Goal: Task Accomplishment & Management: Use online tool/utility

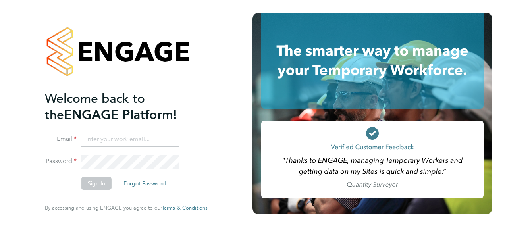
type input "[EMAIL_ADDRESS][DOMAIN_NAME]"
click at [95, 183] on button "Sign In" at bounding box center [96, 183] width 30 height 13
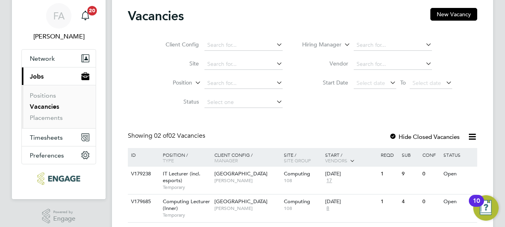
scroll to position [40, 0]
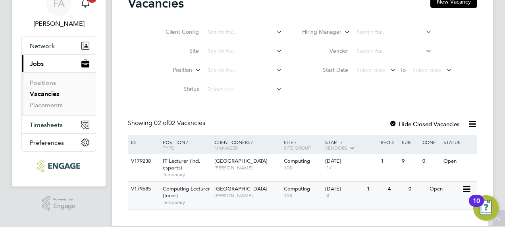
click at [388, 191] on div "4" at bounding box center [396, 189] width 21 height 15
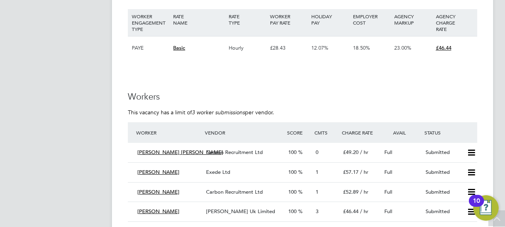
scroll to position [1390, 0]
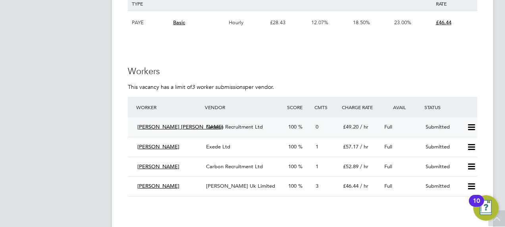
click at [160, 129] on span "Alhassan Alie Kamara" at bounding box center [180, 127] width 86 height 7
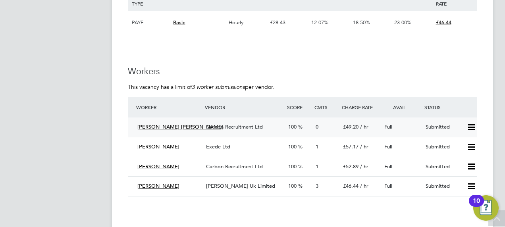
click at [171, 129] on div "Alhassan Alie Kamara" at bounding box center [168, 127] width 69 height 13
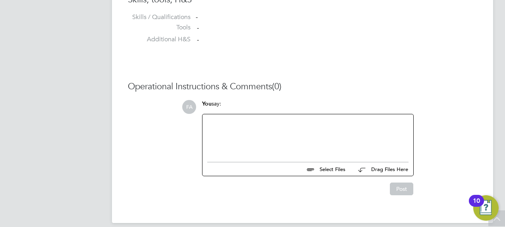
scroll to position [628, 0]
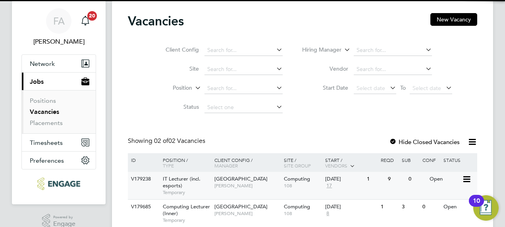
scroll to position [51, 0]
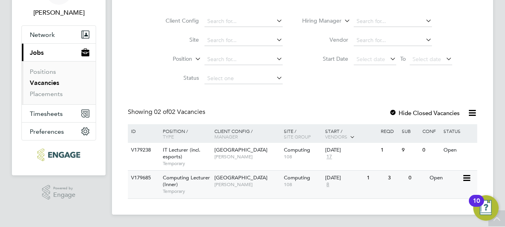
click at [388, 178] on div "3" at bounding box center [396, 178] width 21 height 15
click at [182, 185] on div "Computing Lecturer (Inner) Temporary" at bounding box center [185, 184] width 56 height 27
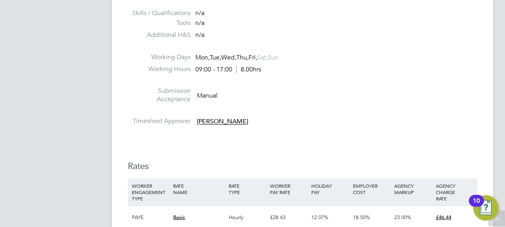
scroll to position [1112, 0]
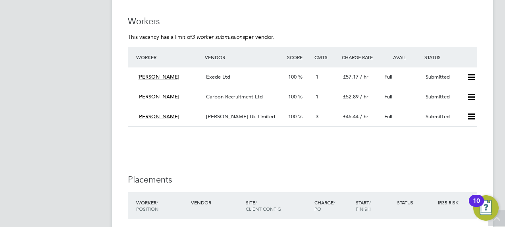
scroll to position [1430, 0]
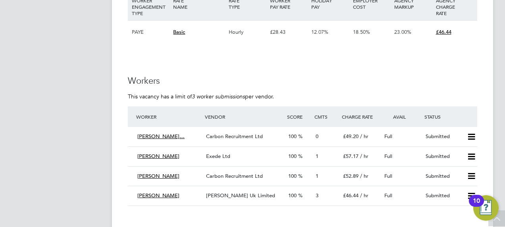
scroll to position [1390, 0]
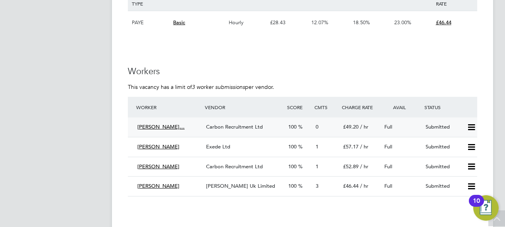
click at [183, 126] on span "[PERSON_NAME]…" at bounding box center [160, 127] width 47 height 7
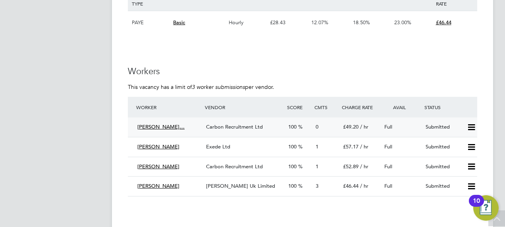
click at [152, 128] on span "[PERSON_NAME]…" at bounding box center [160, 127] width 47 height 7
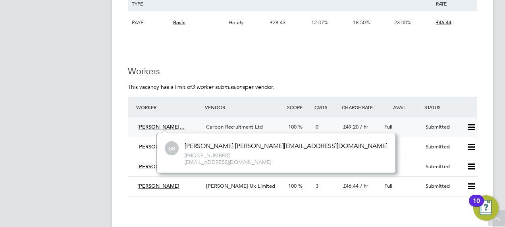
click at [319, 128] on div "0" at bounding box center [326, 127] width 27 height 13
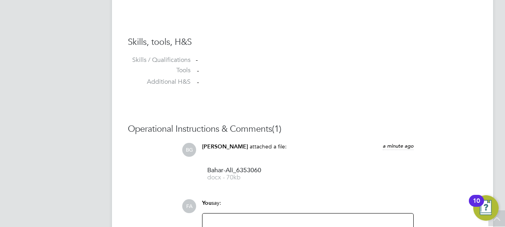
scroll to position [668, 0]
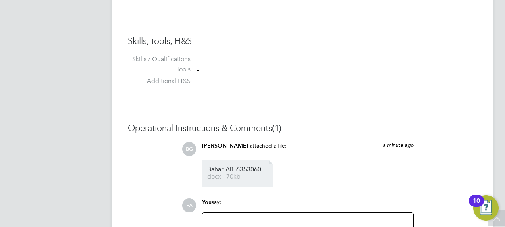
click at [222, 167] on span "Bahar-Ali_6353060" at bounding box center [239, 170] width 64 height 6
